Goal: Task Accomplishment & Management: Manage account settings

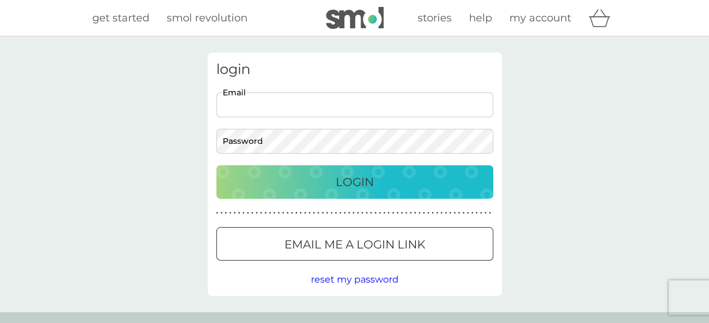
click at [330, 107] on input "Email" at bounding box center [354, 104] width 277 height 25
type input "[PERSON_NAME][EMAIL_ADDRESS][PERSON_NAME][DOMAIN_NAME]"
click at [354, 191] on button "Login" at bounding box center [354, 181] width 277 height 33
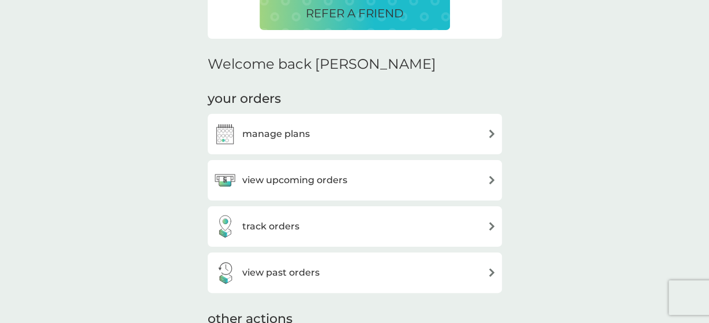
scroll to position [360, 0]
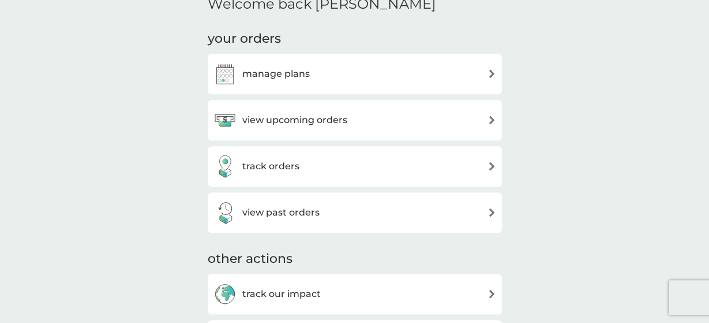
click at [491, 74] on img at bounding box center [492, 73] width 9 height 9
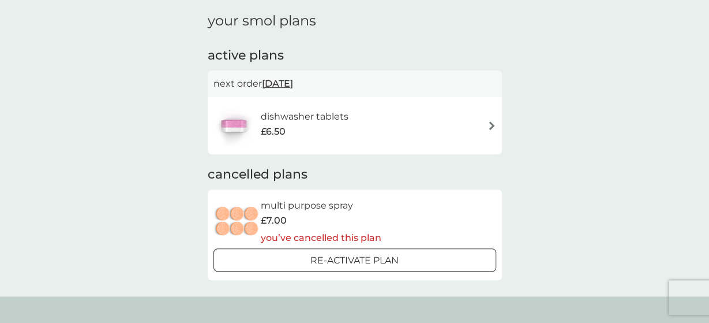
scroll to position [60, 0]
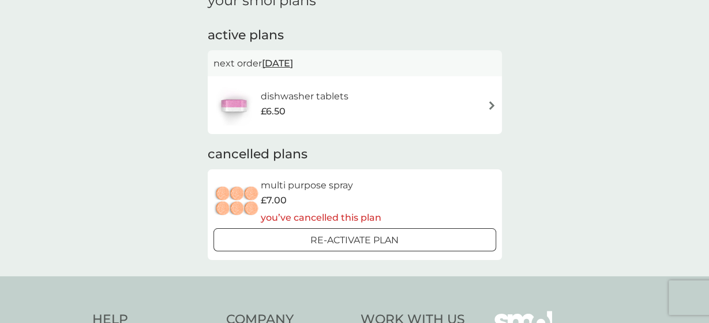
click at [338, 94] on h6 "dishwasher tablets" at bounding box center [304, 96] width 88 height 15
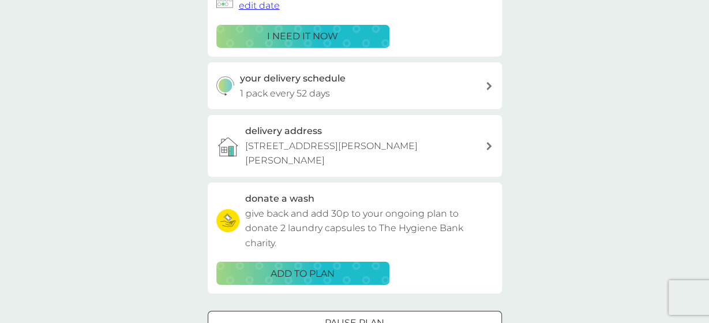
scroll to position [240, 0]
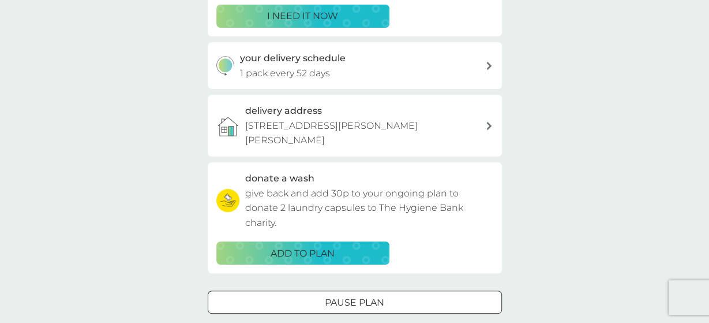
click at [346, 297] on div at bounding box center [355, 303] width 42 height 12
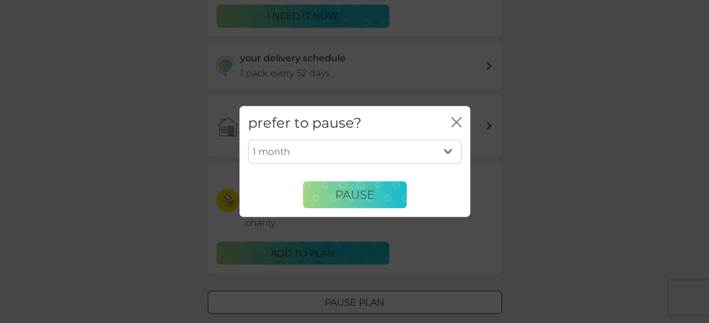
select select "6"
click option "6 months" at bounding box center [0, 0] width 0 height 0
click at [348, 199] on span "Pause" at bounding box center [354, 195] width 39 height 14
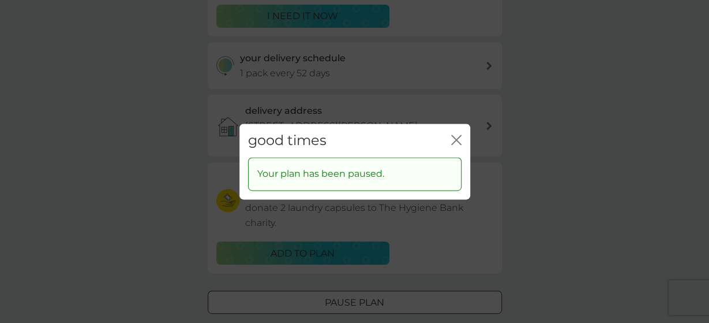
click at [451, 140] on div "good times close" at bounding box center [355, 141] width 231 height 34
click at [530, 212] on div "good times close Your plan has been paused." at bounding box center [354, 161] width 709 height 323
